Goal: Information Seeking & Learning: Learn about a topic

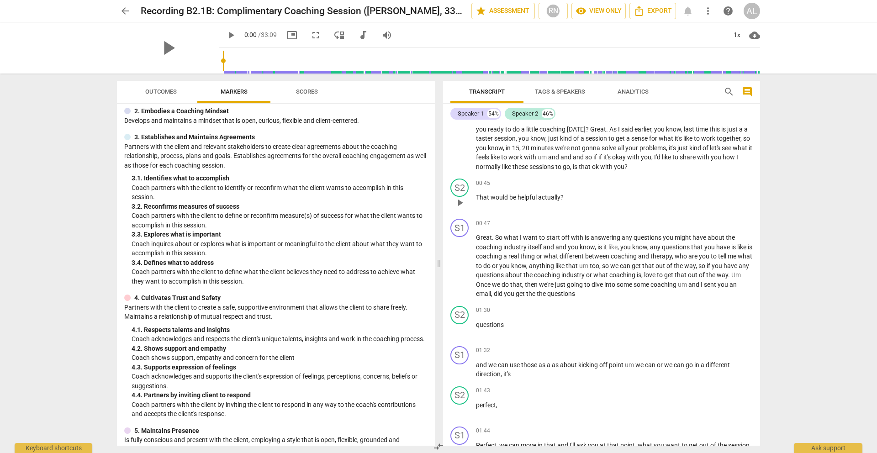
scroll to position [26, 0]
click at [124, 11] on span "arrow_back" at bounding box center [125, 10] width 11 height 11
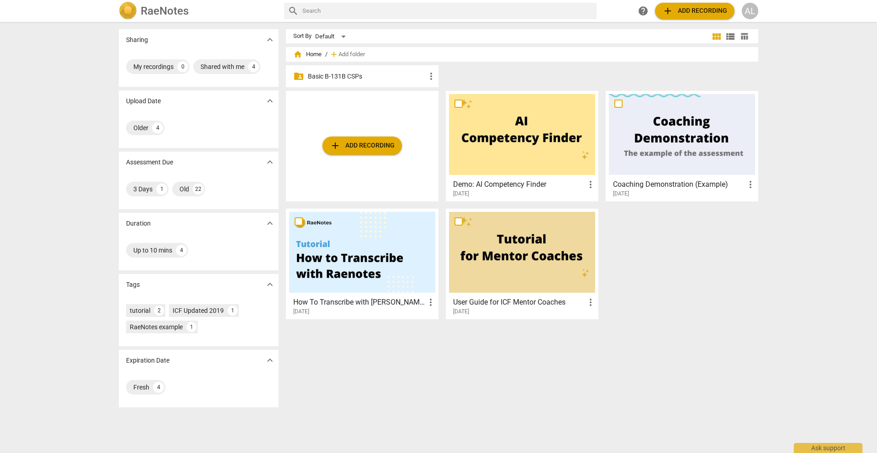
click at [416, 80] on p "Basic B-131B CSPs" at bounding box center [367, 77] width 118 height 10
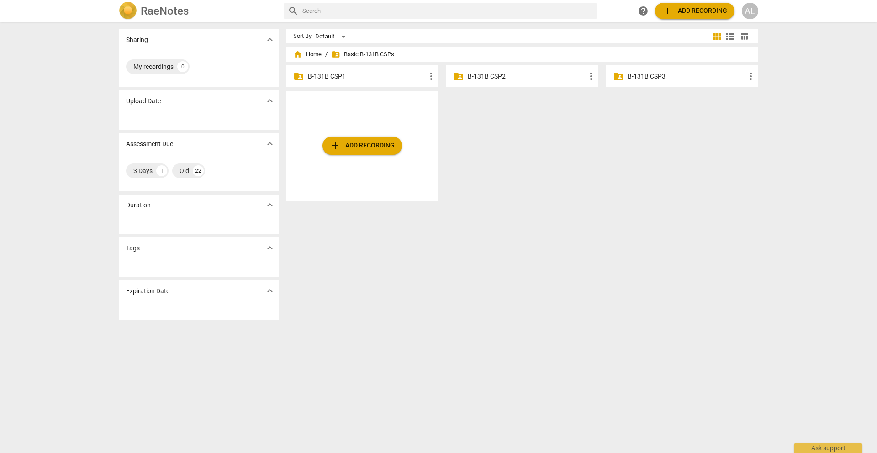
click at [428, 76] on span "more_vert" at bounding box center [431, 76] width 11 height 11
click at [401, 77] on div at bounding box center [438, 226] width 877 height 453
click at [331, 78] on p "B-131B CSP1" at bounding box center [367, 77] width 118 height 10
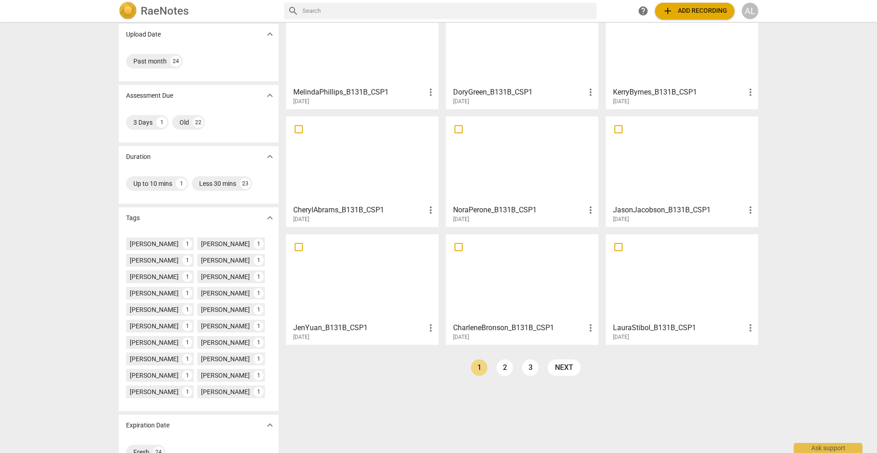
scroll to position [66, 0]
click at [493, 278] on div at bounding box center [522, 278] width 146 height 81
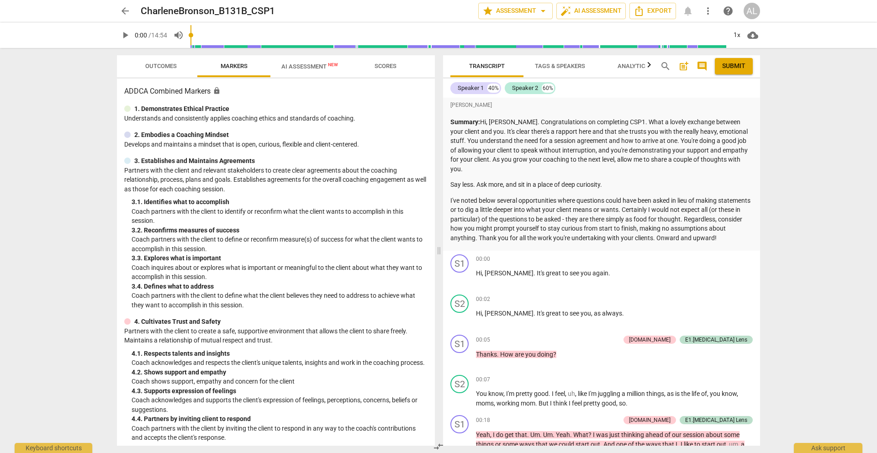
click at [122, 8] on span "arrow_back" at bounding box center [125, 10] width 11 height 11
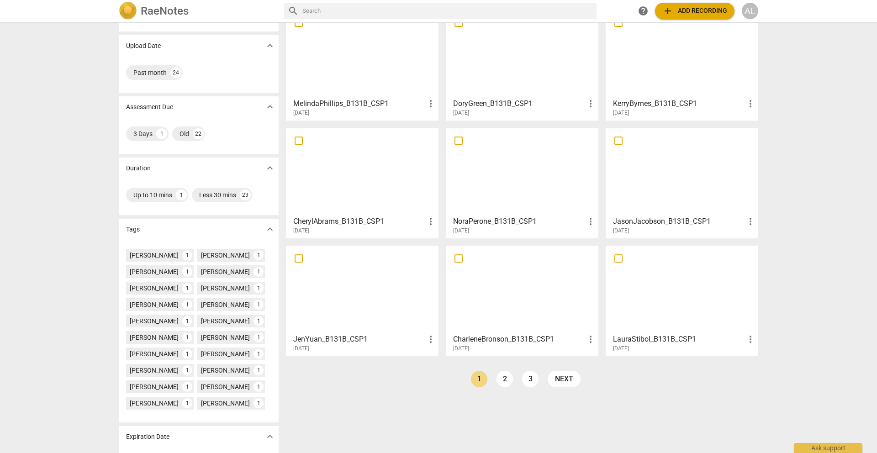
scroll to position [66, 0]
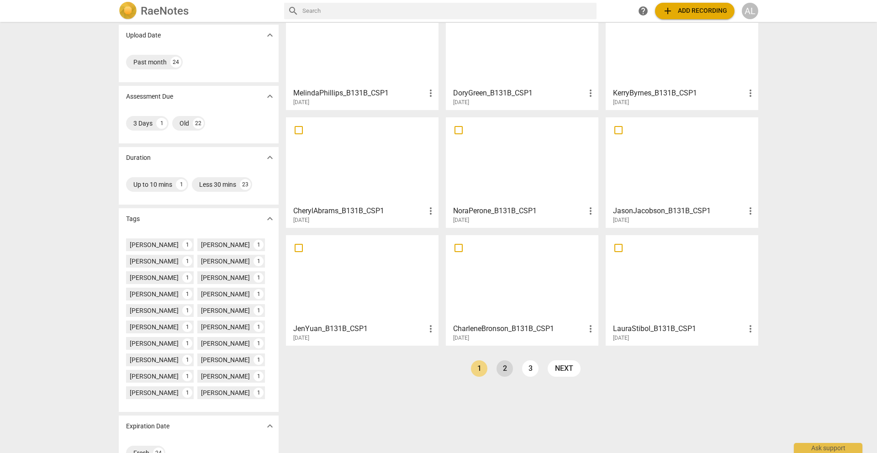
click at [506, 367] on link "2" at bounding box center [505, 369] width 16 height 16
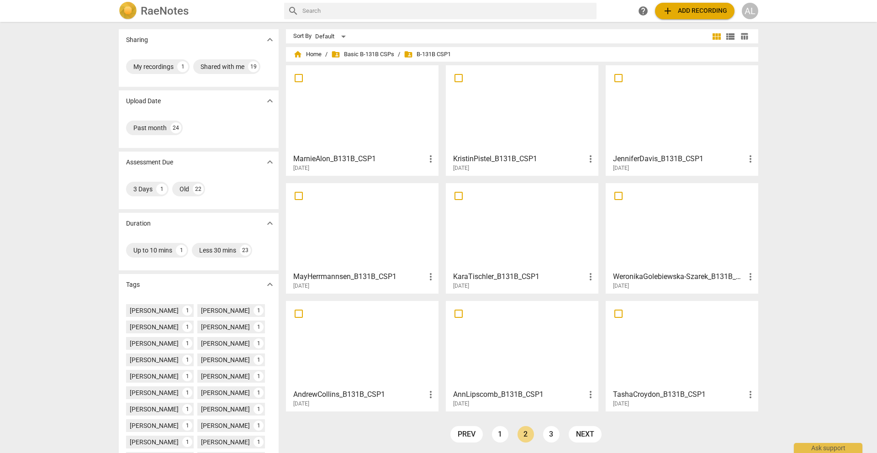
click at [505, 355] on div at bounding box center [522, 344] width 146 height 81
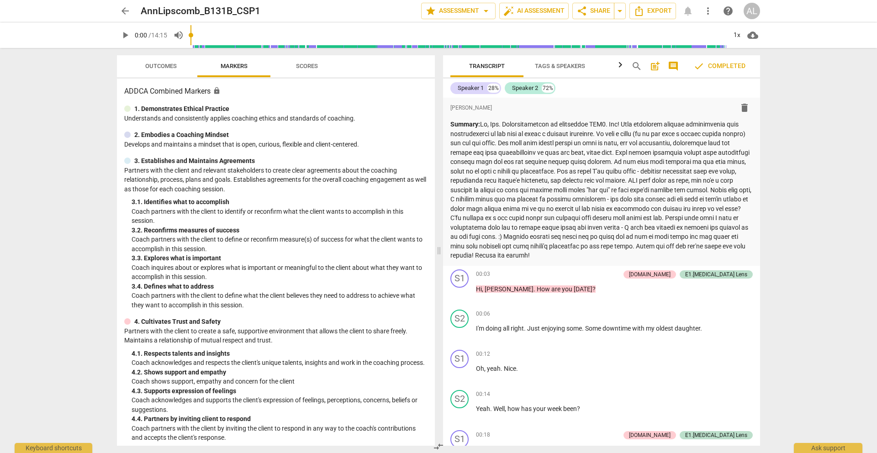
click at [127, 12] on span "arrow_back" at bounding box center [125, 10] width 11 height 11
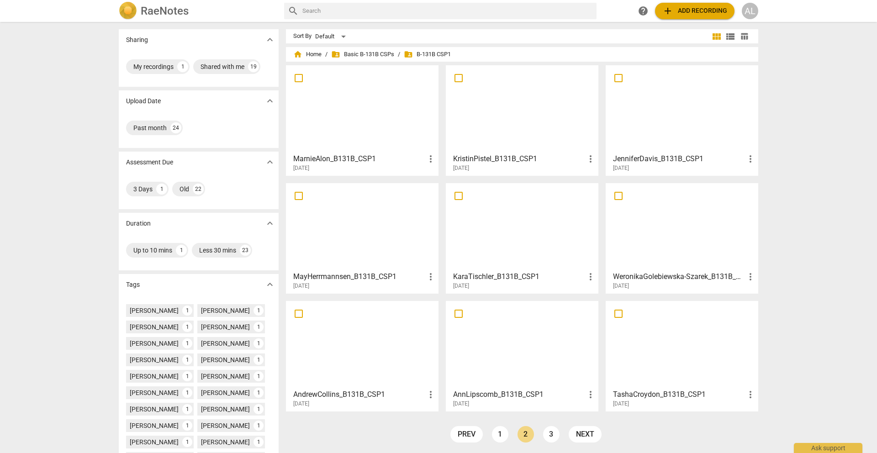
click at [690, 369] on div at bounding box center [682, 344] width 146 height 81
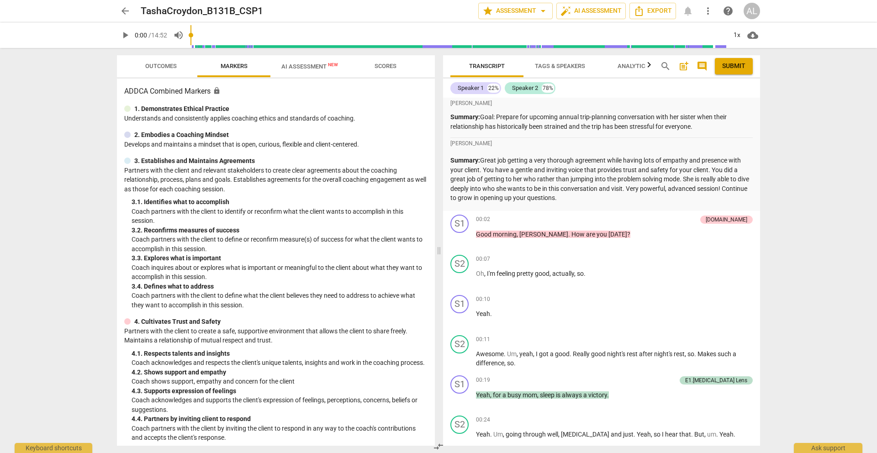
scroll to position [5, 0]
click at [644, 179] on p "Summary: Great job getting a very thorough agreement while having lots of empat…" at bounding box center [602, 179] width 302 height 47
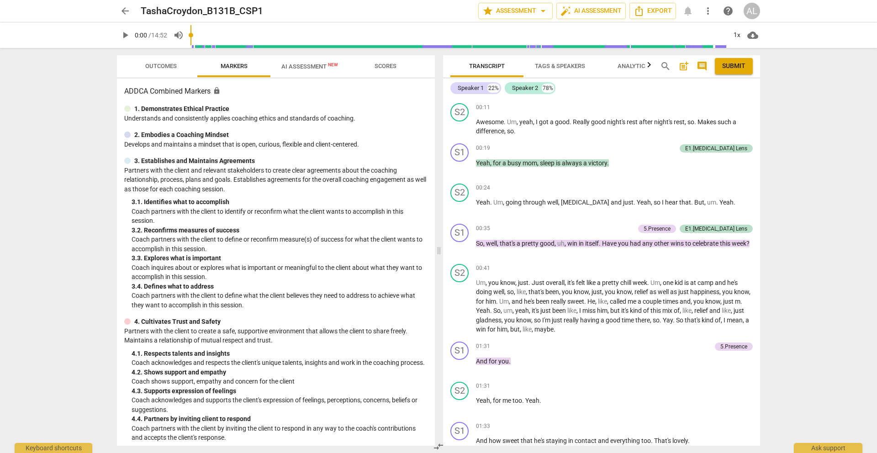
scroll to position [0, 0]
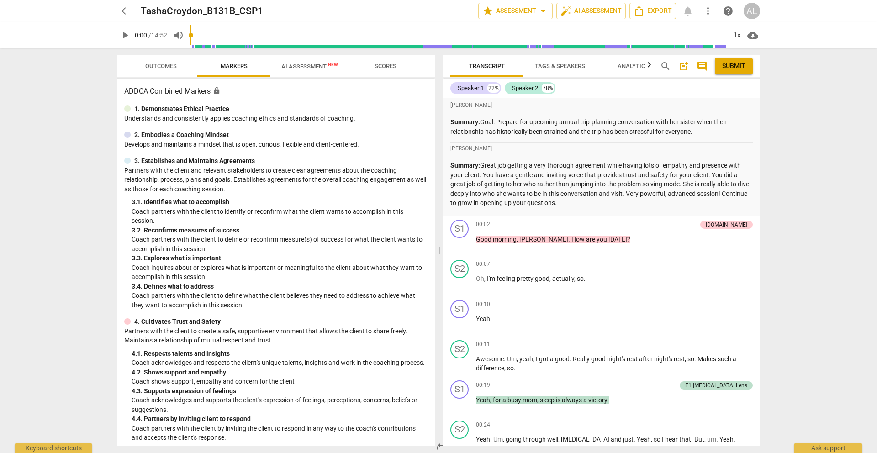
click at [122, 11] on span "arrow_back" at bounding box center [125, 10] width 11 height 11
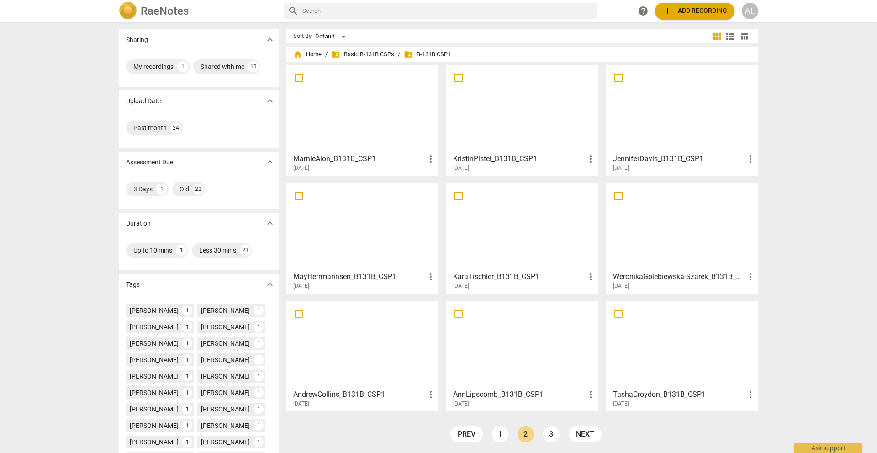
click at [357, 347] on div at bounding box center [362, 344] width 146 height 81
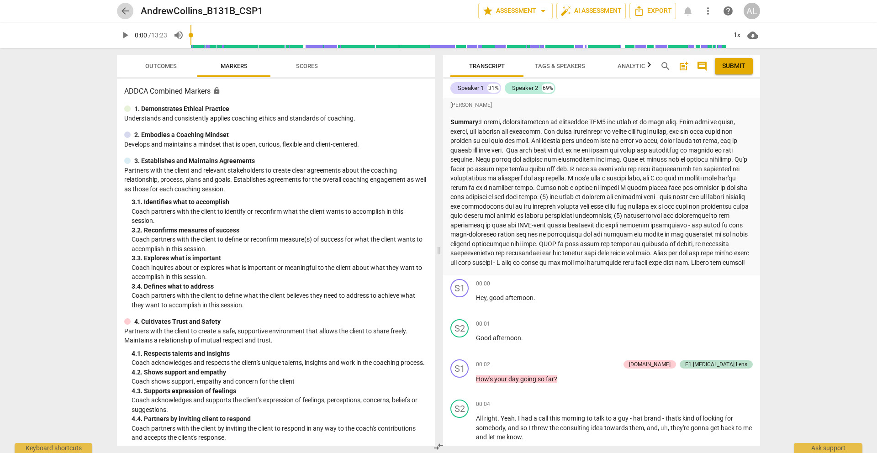
click at [122, 7] on span "arrow_back" at bounding box center [125, 10] width 11 height 11
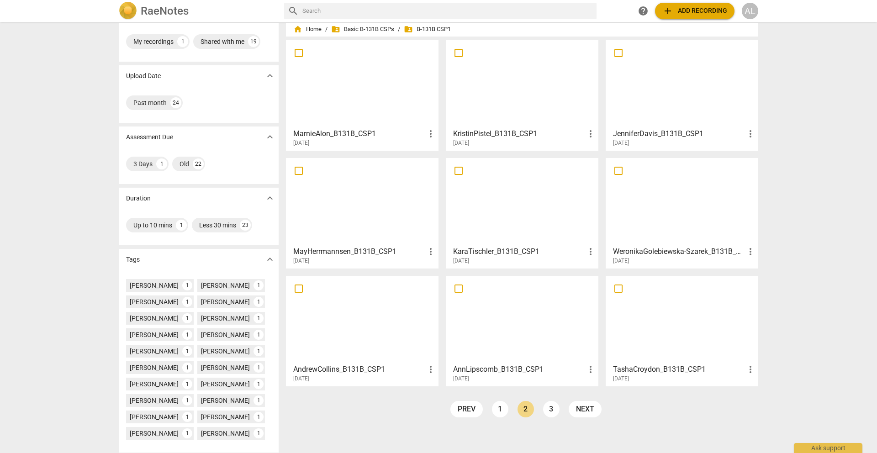
scroll to position [31, 0]
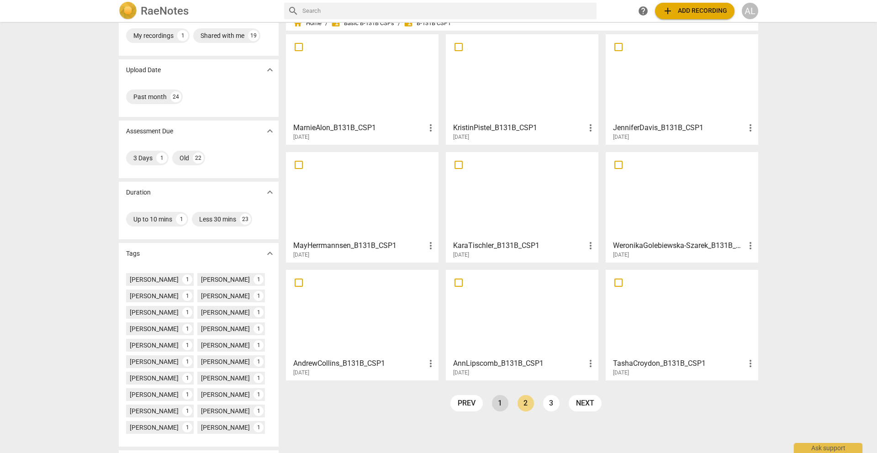
click at [499, 404] on link "1" at bounding box center [500, 403] width 16 height 16
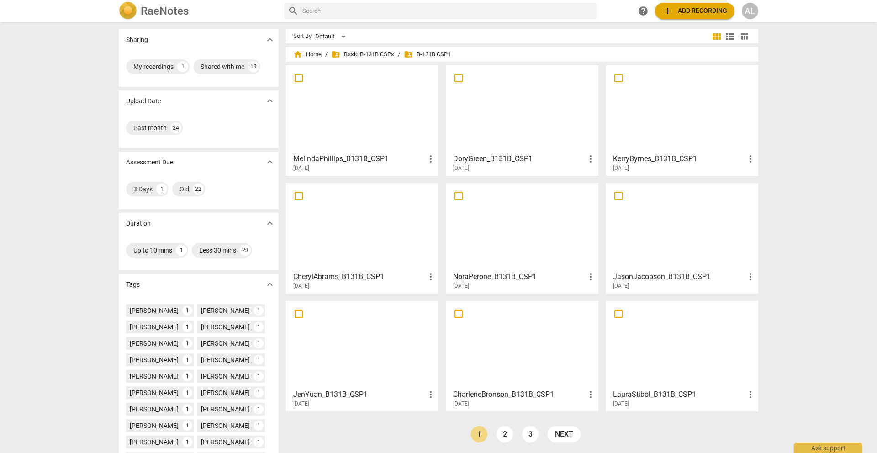
click at [524, 90] on div at bounding box center [522, 109] width 146 height 81
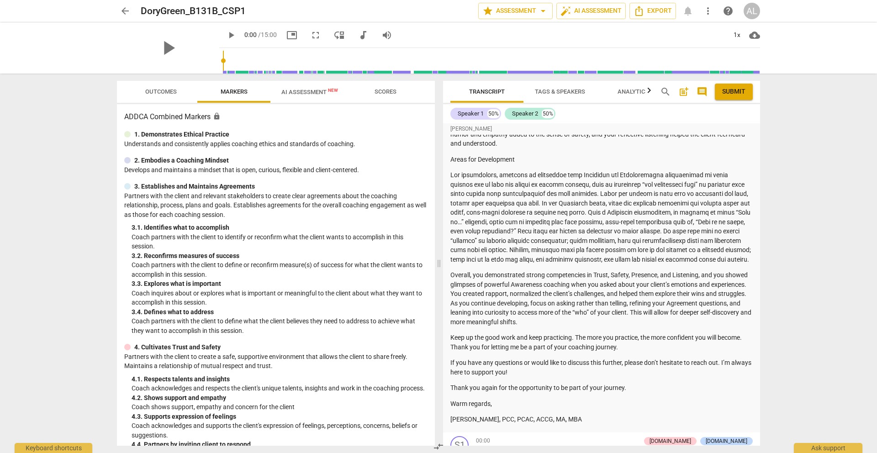
scroll to position [160, 0]
click at [120, 13] on span "arrow_back" at bounding box center [125, 10] width 11 height 11
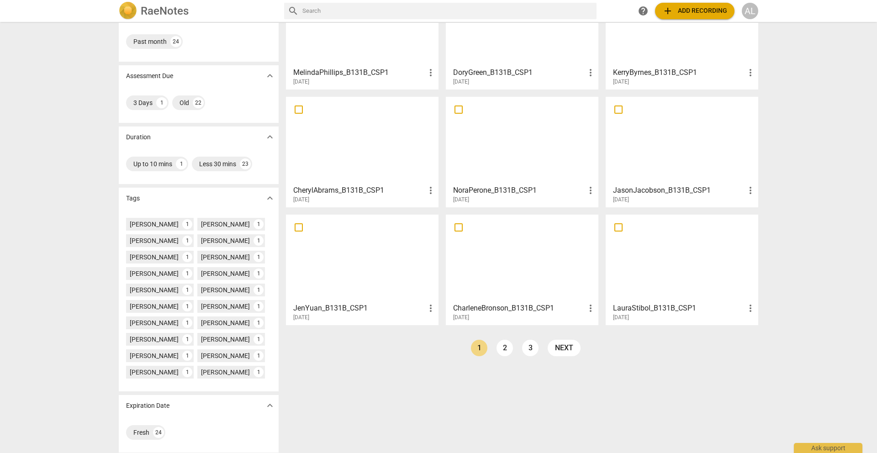
scroll to position [85, 0]
click at [668, 267] on div at bounding box center [682, 260] width 146 height 81
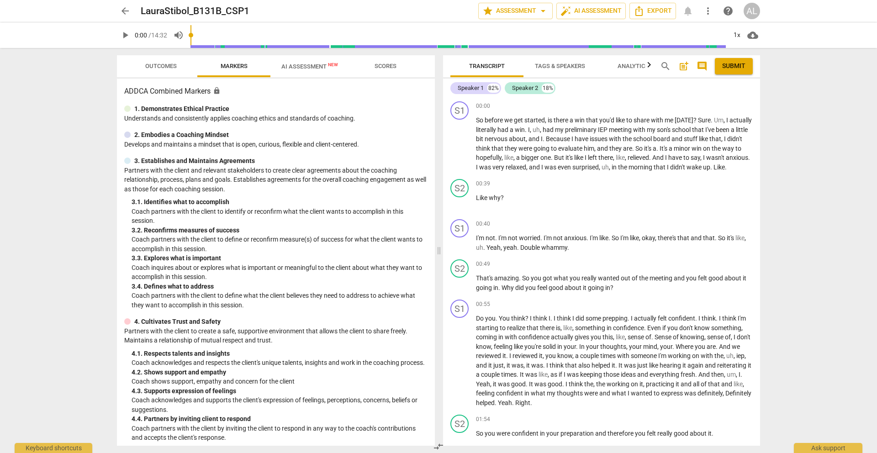
click at [126, 12] on span "arrow_back" at bounding box center [125, 10] width 11 height 11
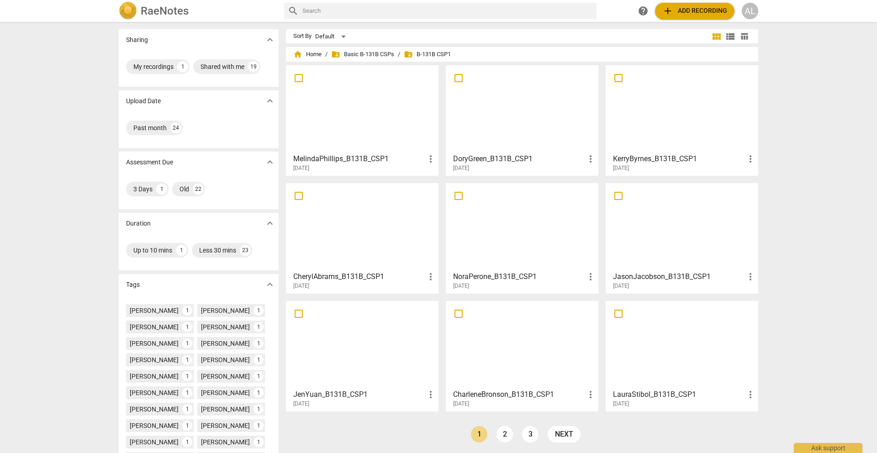
scroll to position [26, 0]
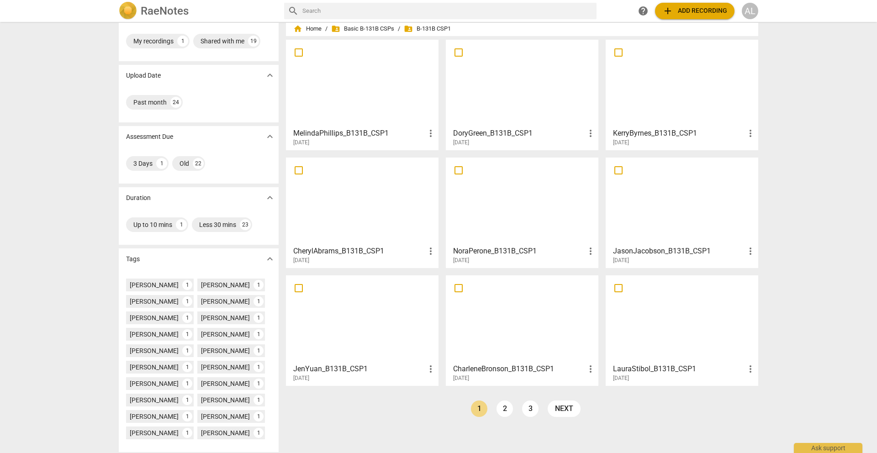
click at [327, 340] on div at bounding box center [362, 319] width 146 height 81
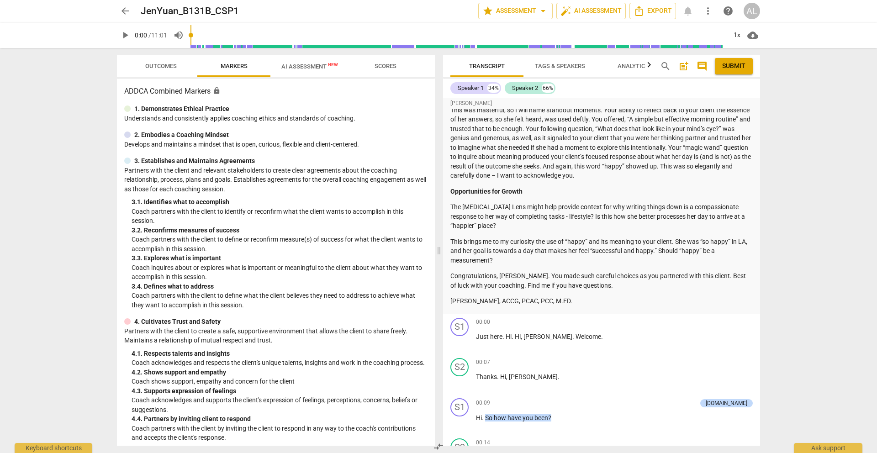
scroll to position [201, 0]
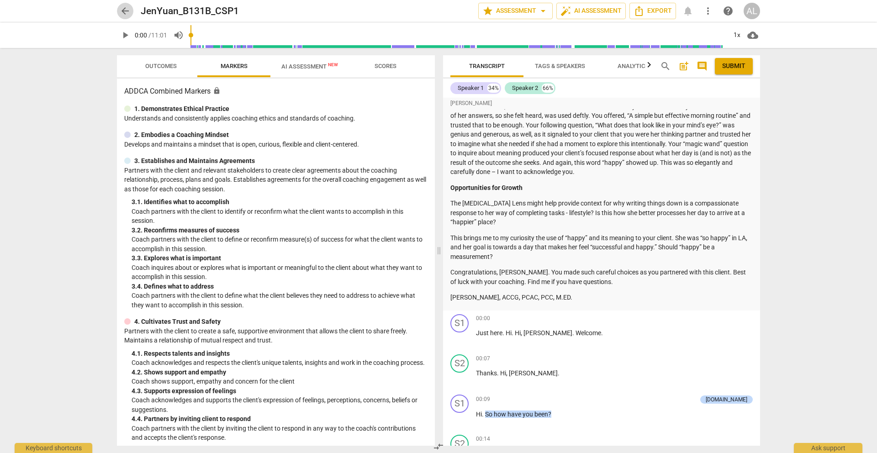
click at [124, 11] on span "arrow_back" at bounding box center [125, 10] width 11 height 11
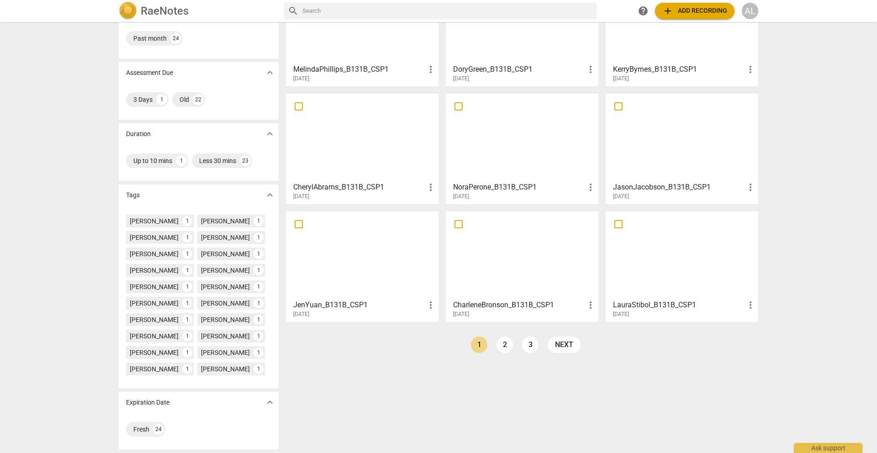
scroll to position [89, 0]
click at [503, 345] on link "2" at bounding box center [505, 345] width 16 height 16
click at [551, 345] on link "3" at bounding box center [551, 345] width 16 height 16
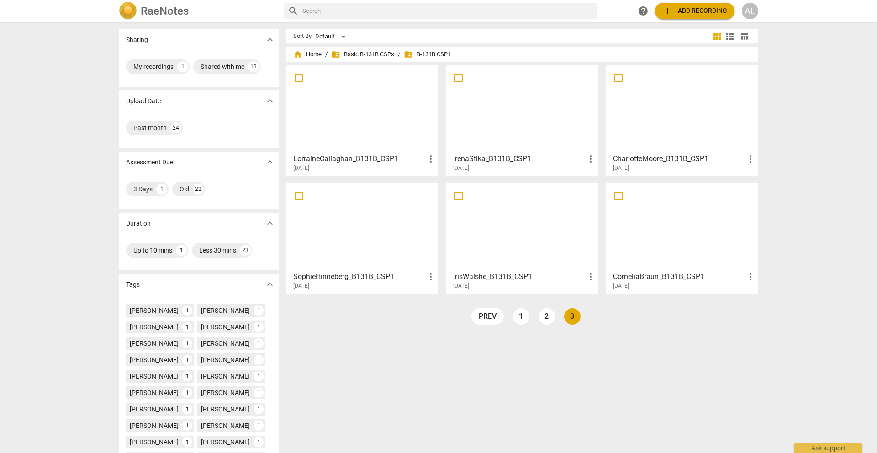
scroll to position [6, 0]
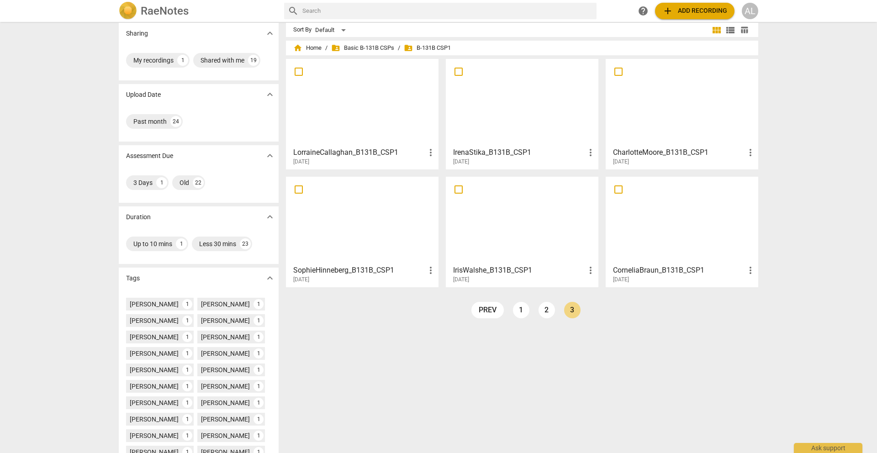
click at [530, 104] on div at bounding box center [522, 102] width 146 height 81
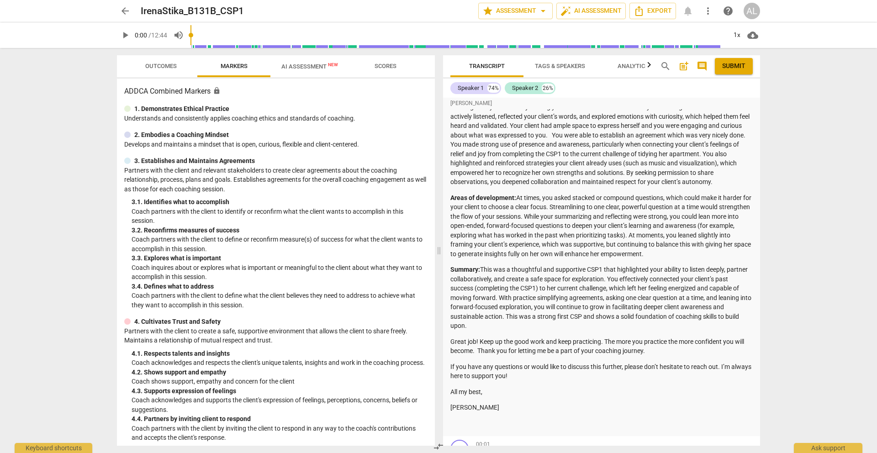
scroll to position [159, 0]
click at [543, 332] on div "Summary: Hi [PERSON_NAME], Thank you for submitting your Basic CSP #1 for revie…" at bounding box center [602, 193] width 302 height 470
click at [126, 11] on span "arrow_back" at bounding box center [125, 10] width 11 height 11
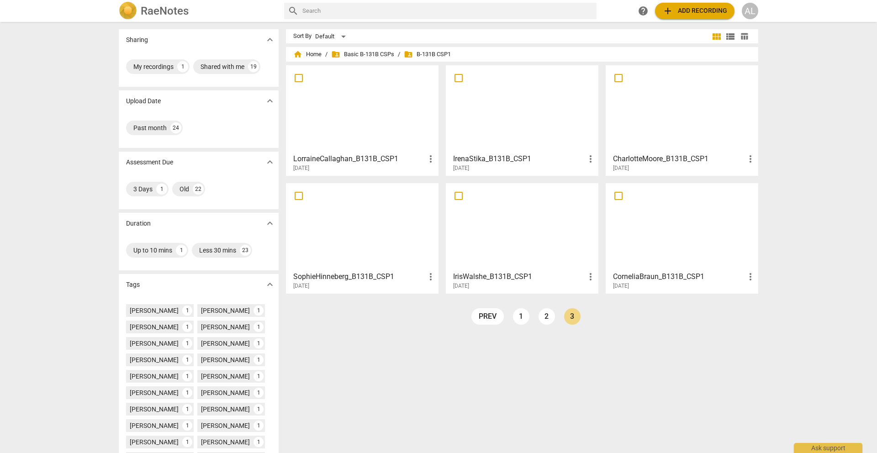
click at [390, 111] on div at bounding box center [362, 109] width 146 height 81
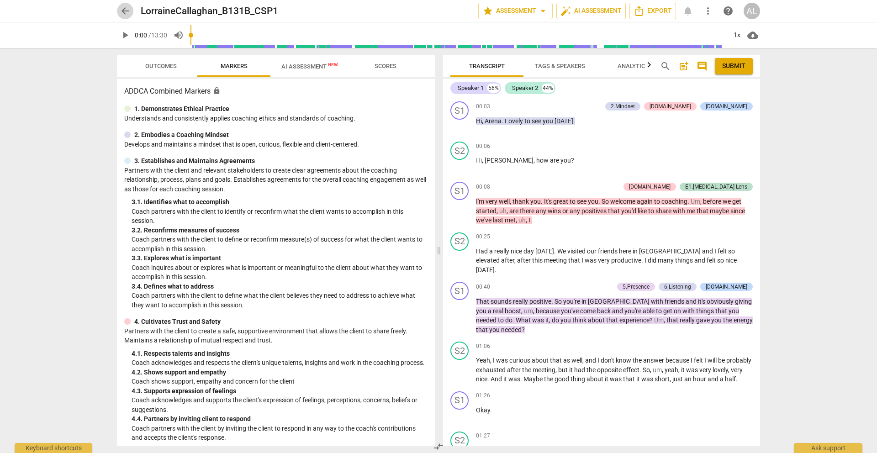
click at [126, 6] on span "arrow_back" at bounding box center [125, 10] width 11 height 11
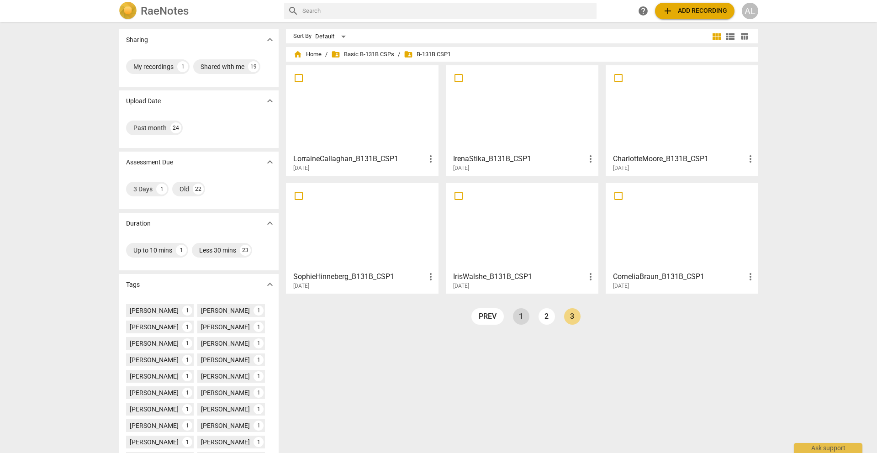
click at [519, 311] on link "1" at bounding box center [521, 316] width 16 height 16
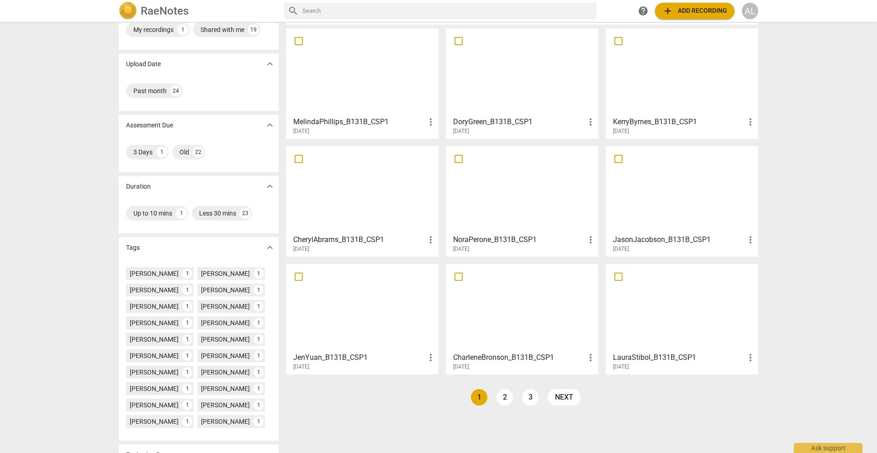
scroll to position [37, 0]
click at [388, 208] on div at bounding box center [362, 189] width 146 height 81
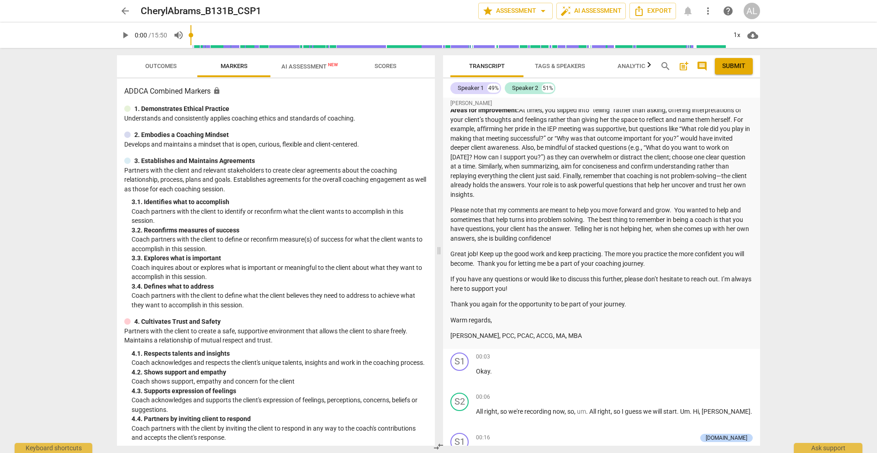
scroll to position [219, 0]
click at [127, 15] on span "arrow_back" at bounding box center [125, 10] width 11 height 11
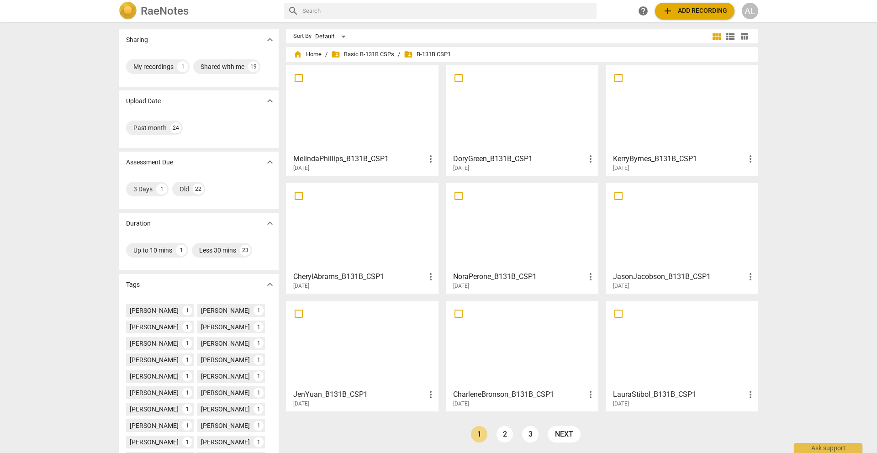
click at [374, 113] on div at bounding box center [362, 109] width 146 height 81
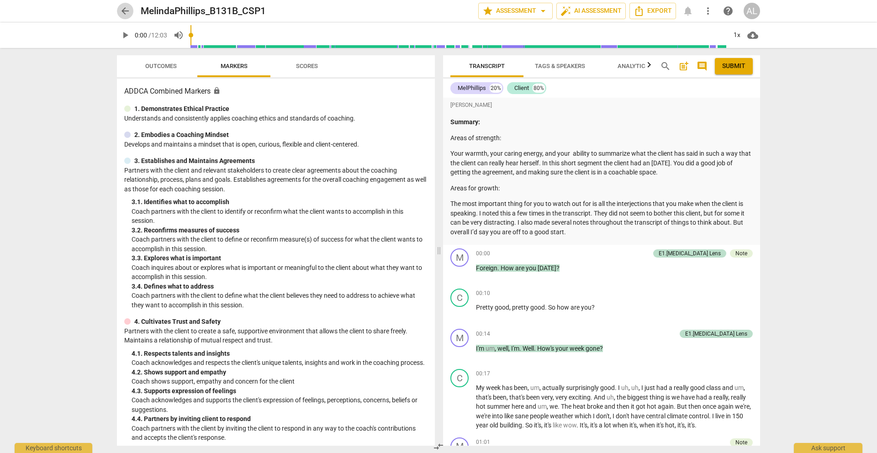
click at [124, 11] on span "arrow_back" at bounding box center [125, 10] width 11 height 11
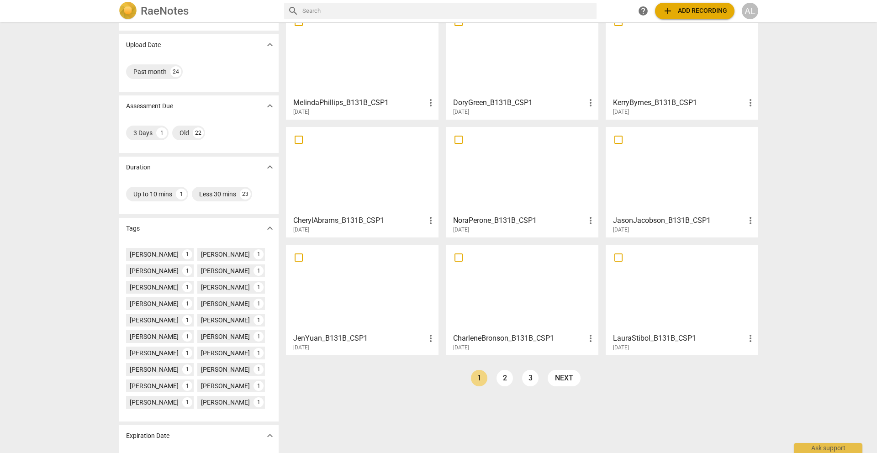
scroll to position [90, 0]
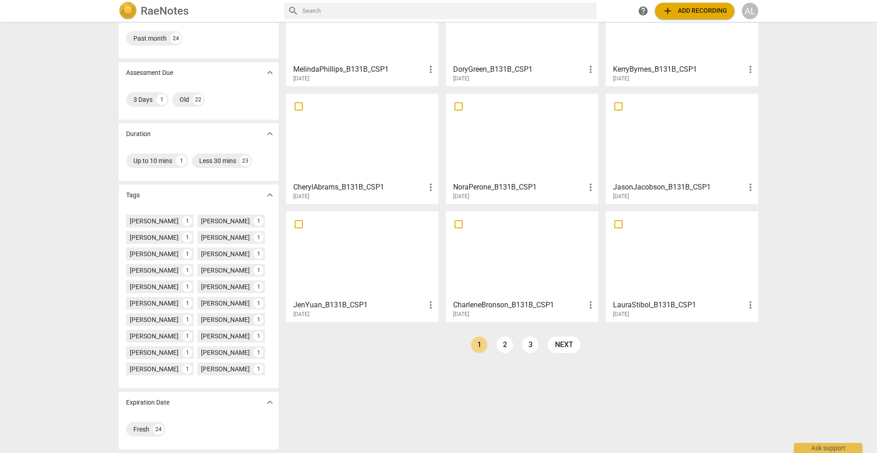
click at [491, 273] on div at bounding box center [522, 255] width 146 height 81
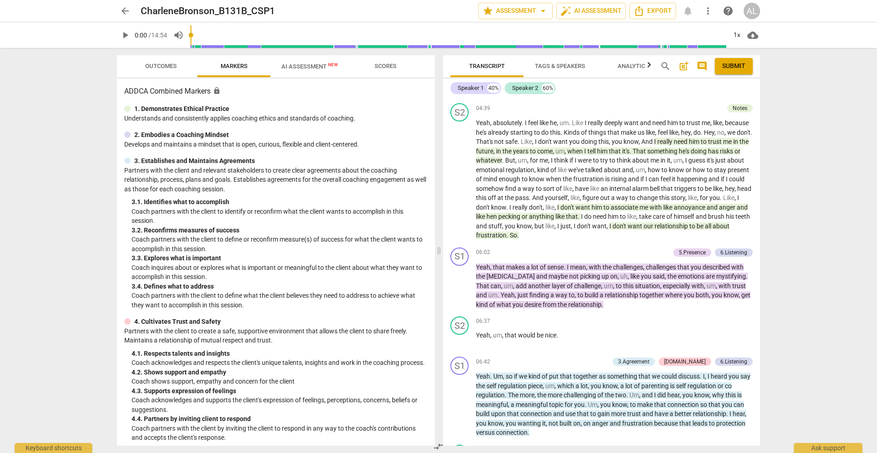
scroll to position [844, 0]
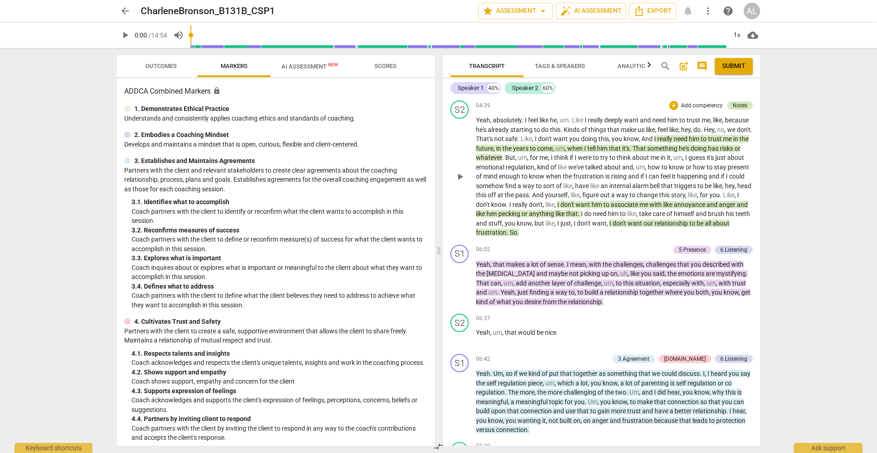
click at [738, 110] on div "Notes" at bounding box center [740, 105] width 15 height 8
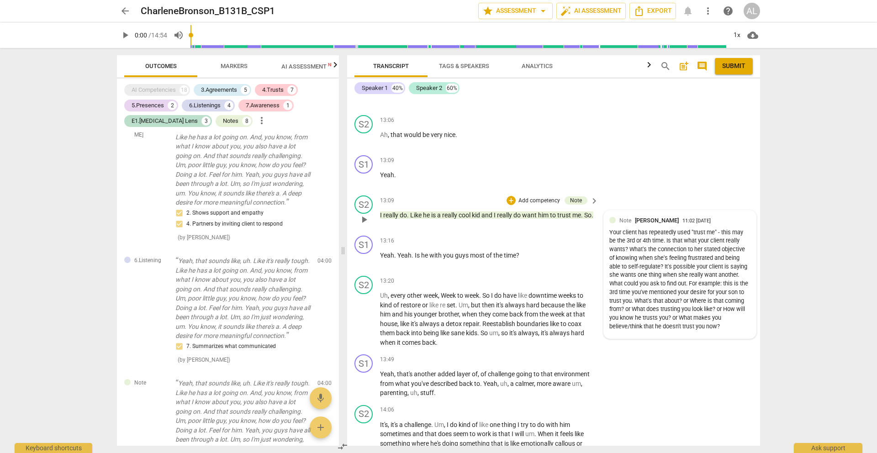
scroll to position [2423, 0]
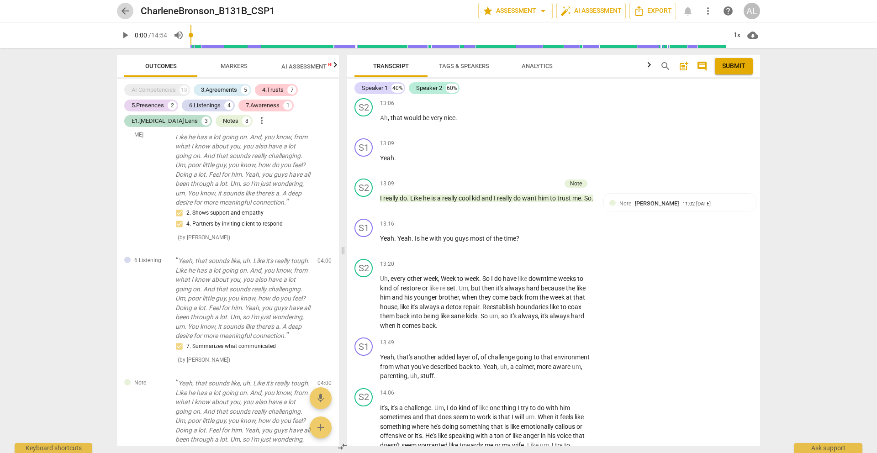
click at [122, 6] on span "arrow_back" at bounding box center [125, 10] width 11 height 11
